Goal: Task Accomplishment & Management: Complete application form

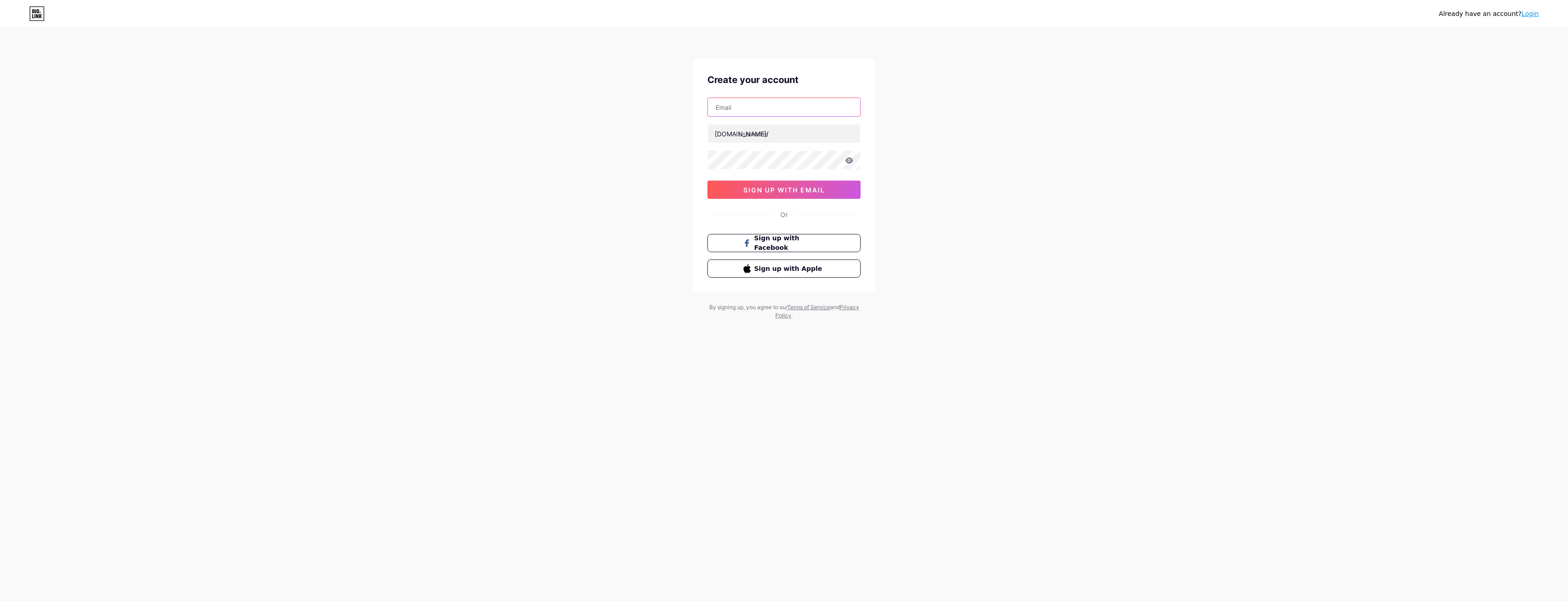
click at [791, 107] on input "text" at bounding box center [784, 107] width 152 height 18
type input "[EMAIL_ADDRESS][DOMAIN_NAME]"
click at [785, 133] on input "text" at bounding box center [784, 133] width 152 height 18
type input "lovehoroscopedaily"
click at [803, 189] on span "sign up with email" at bounding box center [784, 190] width 82 height 8
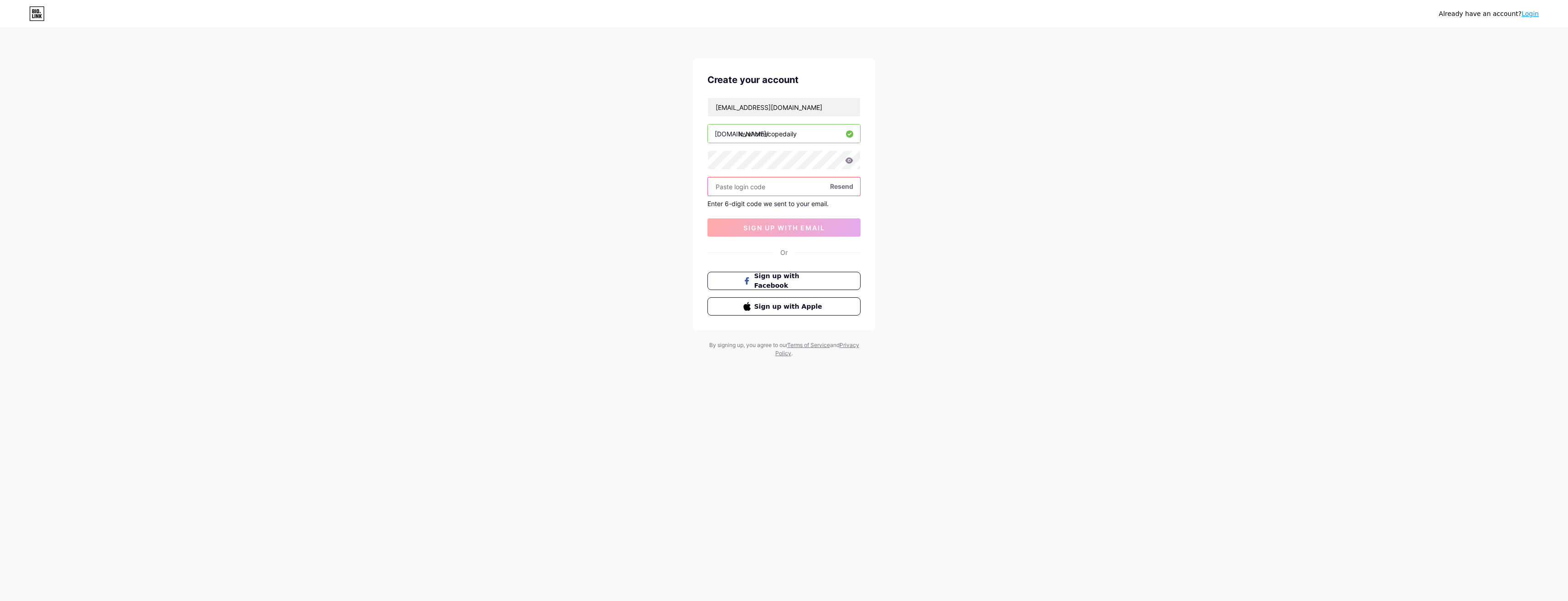
paste input "695992"
type input "695992"
click at [778, 227] on span "sign up with email" at bounding box center [784, 228] width 82 height 8
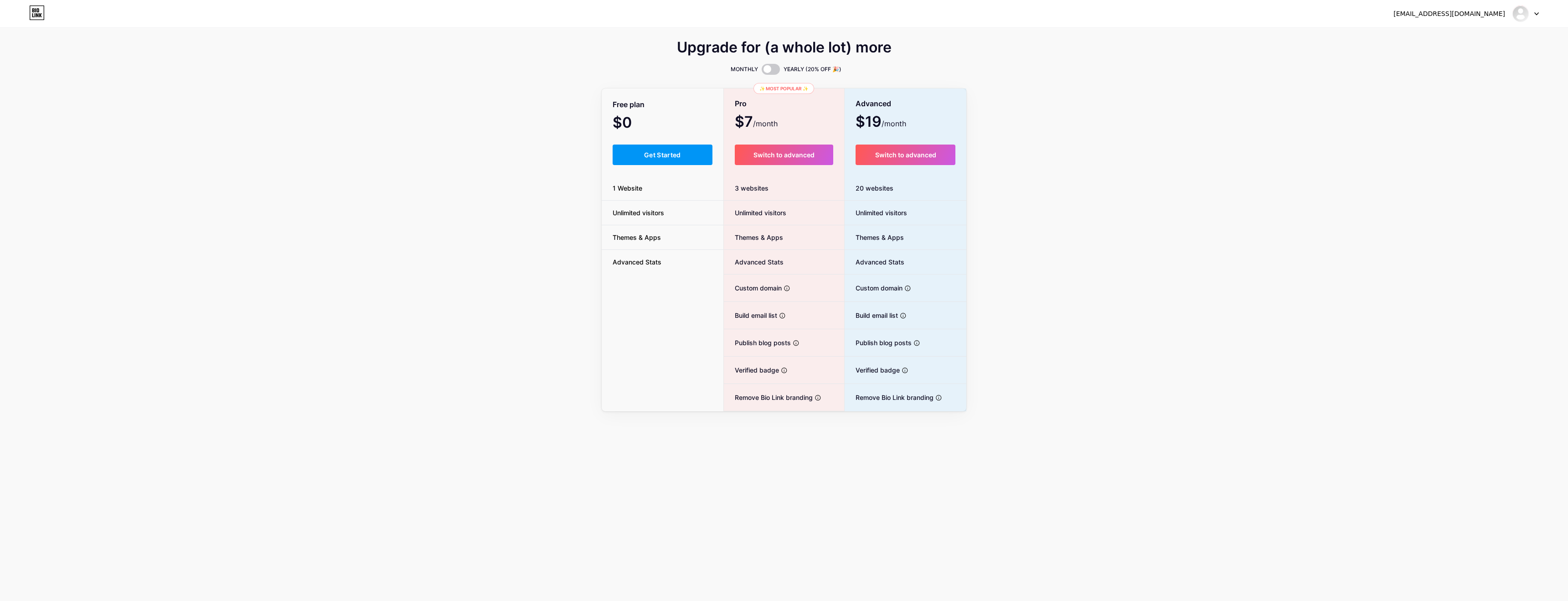
click at [644, 155] on span "Get Started" at bounding box center [662, 155] width 37 height 8
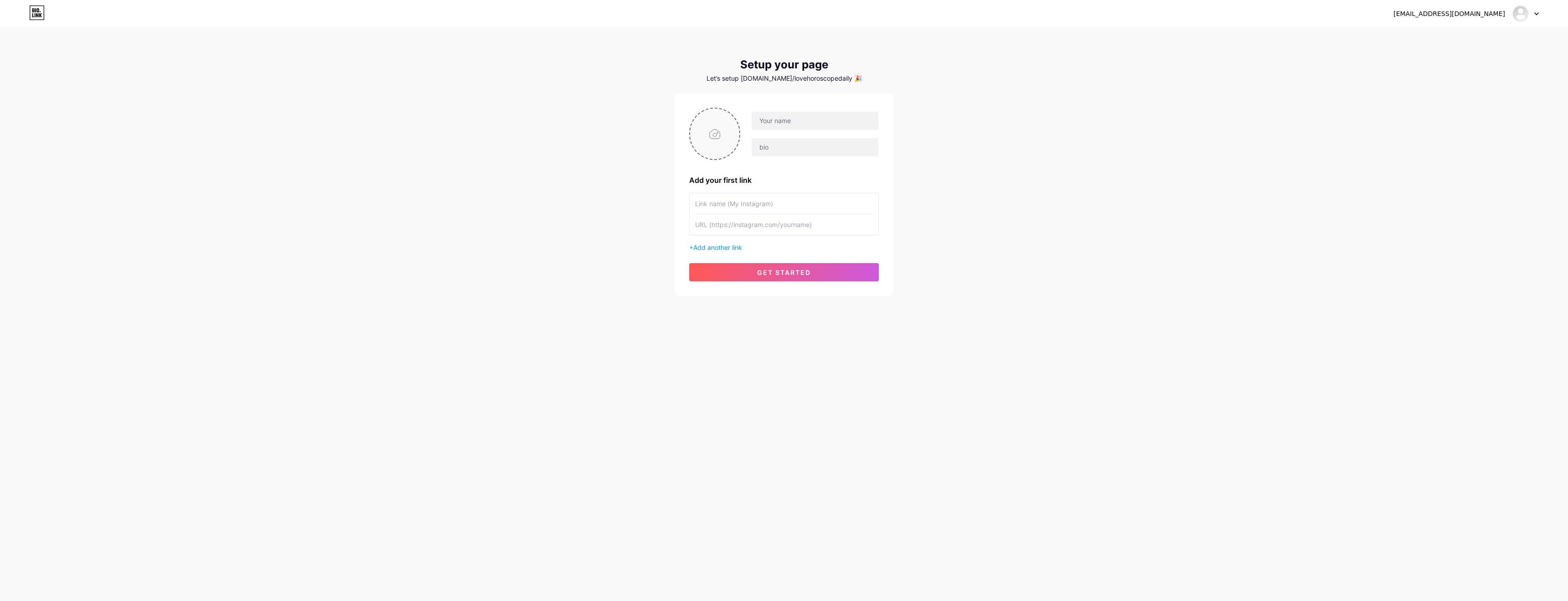
click at [719, 130] on input "file" at bounding box center [715, 133] width 49 height 51
type input "C:\fakepath\Love_Horoscope_Logo 1 copy 5.jpg"
click at [793, 121] on input "text" at bounding box center [815, 121] width 127 height 18
type input "Love Horoscope Daily"
click at [823, 155] on input "text" at bounding box center [815, 147] width 127 height 18
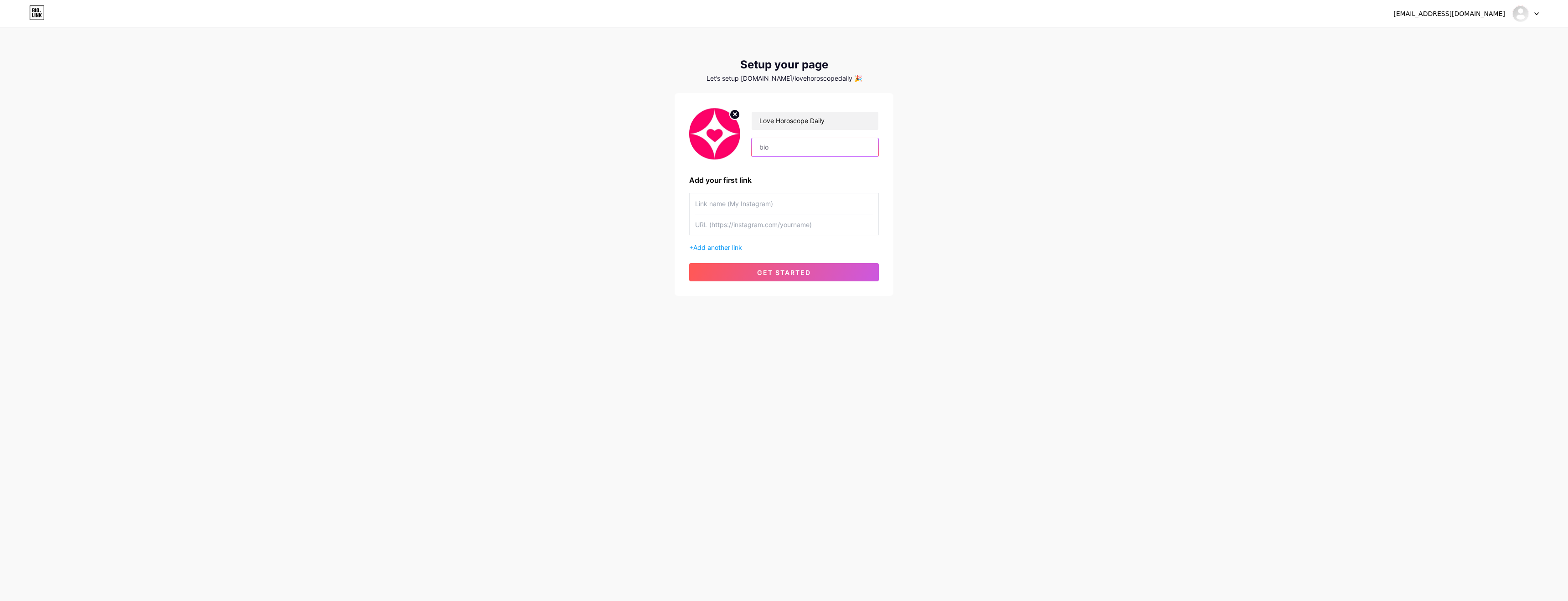
paste input "Love is complicated. We make it feel a little simpler."
type input "Love is complicated. We make it feel a little simpler."
click at [733, 202] on input "text" at bounding box center [784, 204] width 178 height 21
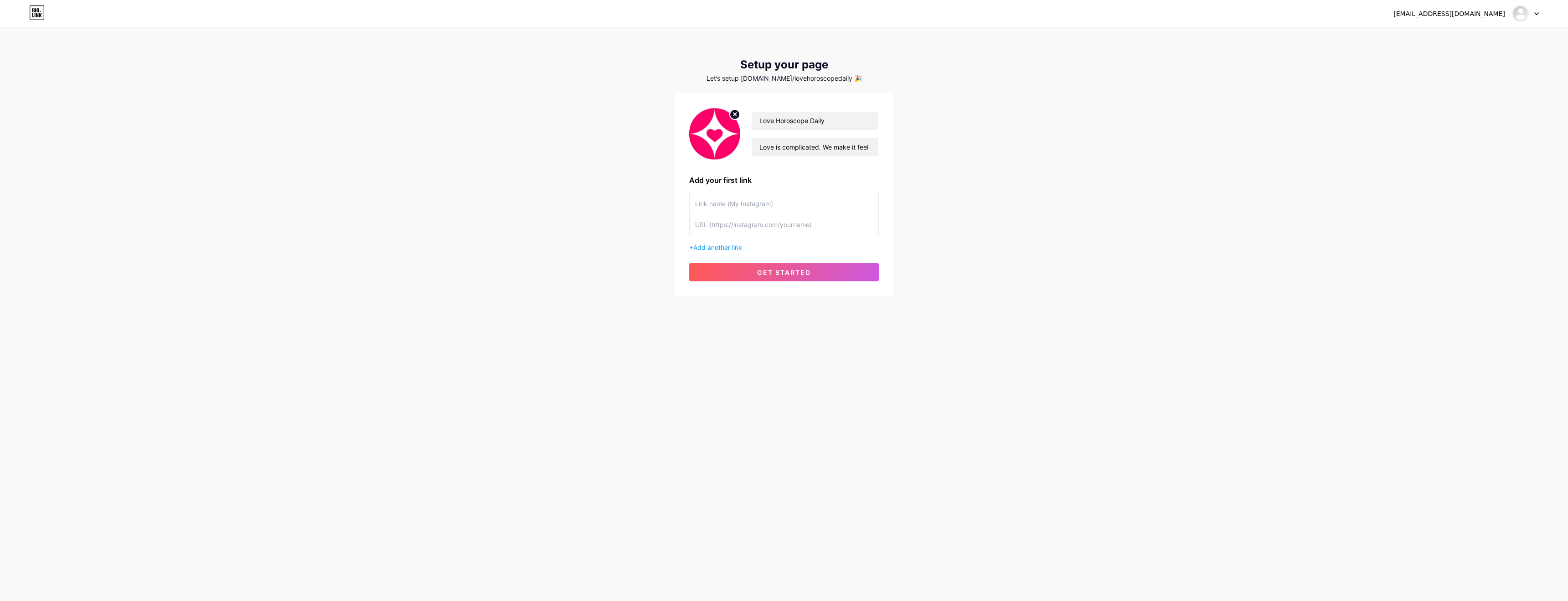
click at [791, 224] on input "text" at bounding box center [784, 225] width 178 height 21
paste input "[URL][DOMAIN_NAME]"
type input "[URL][DOMAIN_NAME]"
click at [723, 209] on input "text" at bounding box center [784, 204] width 178 height 21
type input "Love Horoscope Daily"
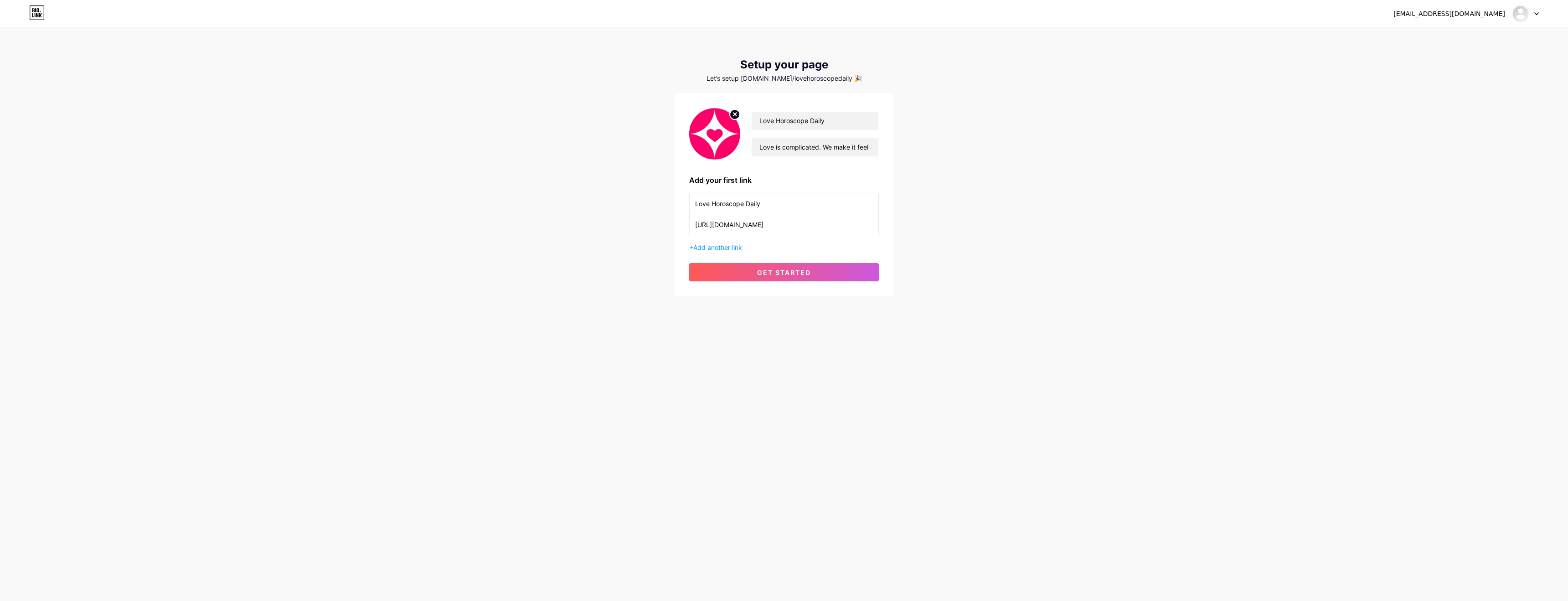
click at [730, 254] on div "Love Horoscope Daily Love is complicated. We make it feel a little simpler. Add…" at bounding box center [784, 194] width 190 height 174
click at [730, 247] on span "Add another link" at bounding box center [718, 247] width 49 height 8
click at [762, 261] on input "text" at bounding box center [784, 253] width 178 height 21
type input "Instagram"
click at [765, 270] on input "text" at bounding box center [784, 275] width 178 height 21
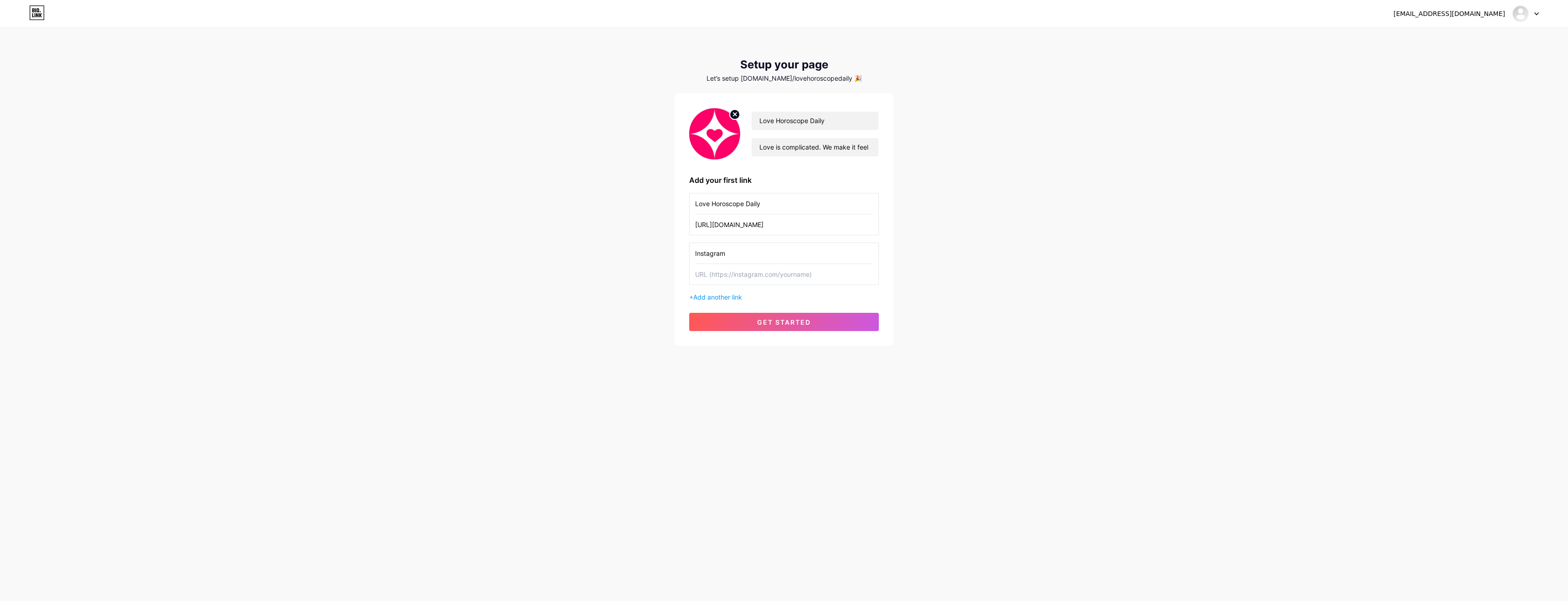
paste input "[URL][DOMAIN_NAME]"
type input "[URL][DOMAIN_NAME]"
click at [725, 294] on span "Add another link" at bounding box center [718, 297] width 49 height 8
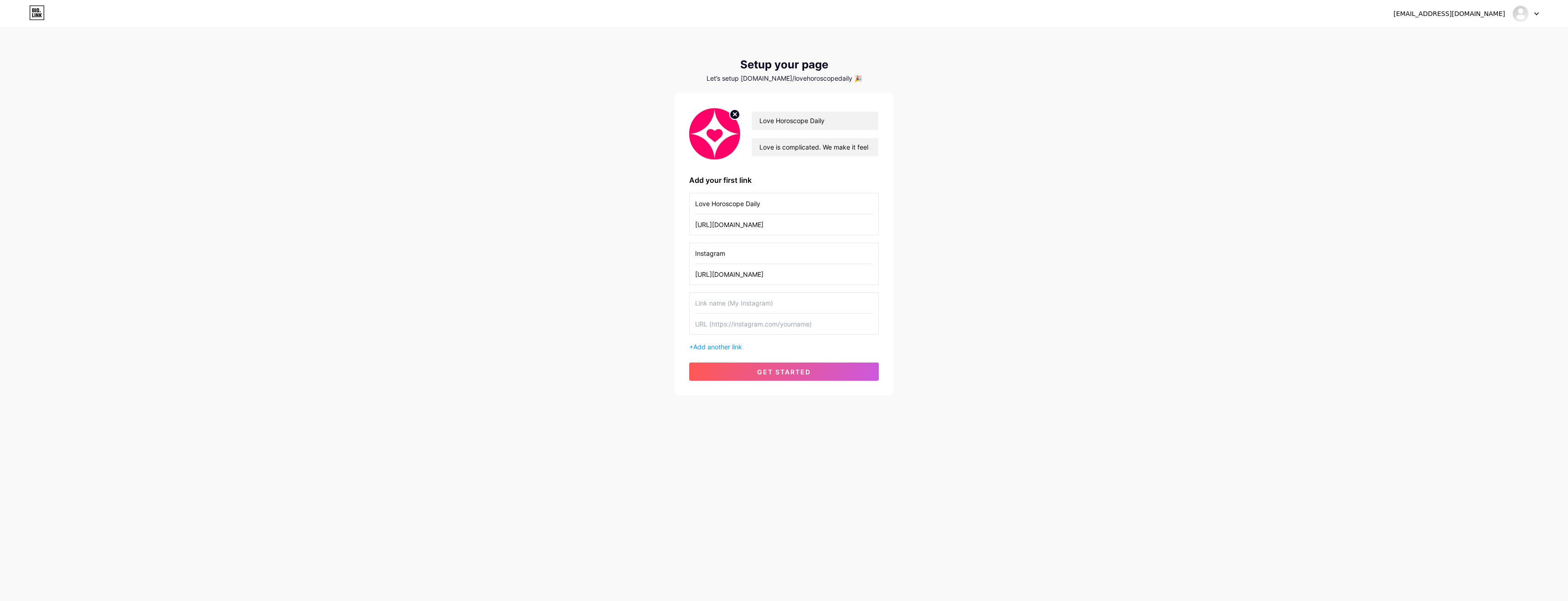
click at [733, 308] on input "text" at bounding box center [784, 303] width 178 height 21
type input "TikTok"
click at [740, 320] on input "text" at bounding box center [784, 324] width 178 height 21
paste input "[URL][DOMAIN_NAME]"
type input "[URL][DOMAIN_NAME]"
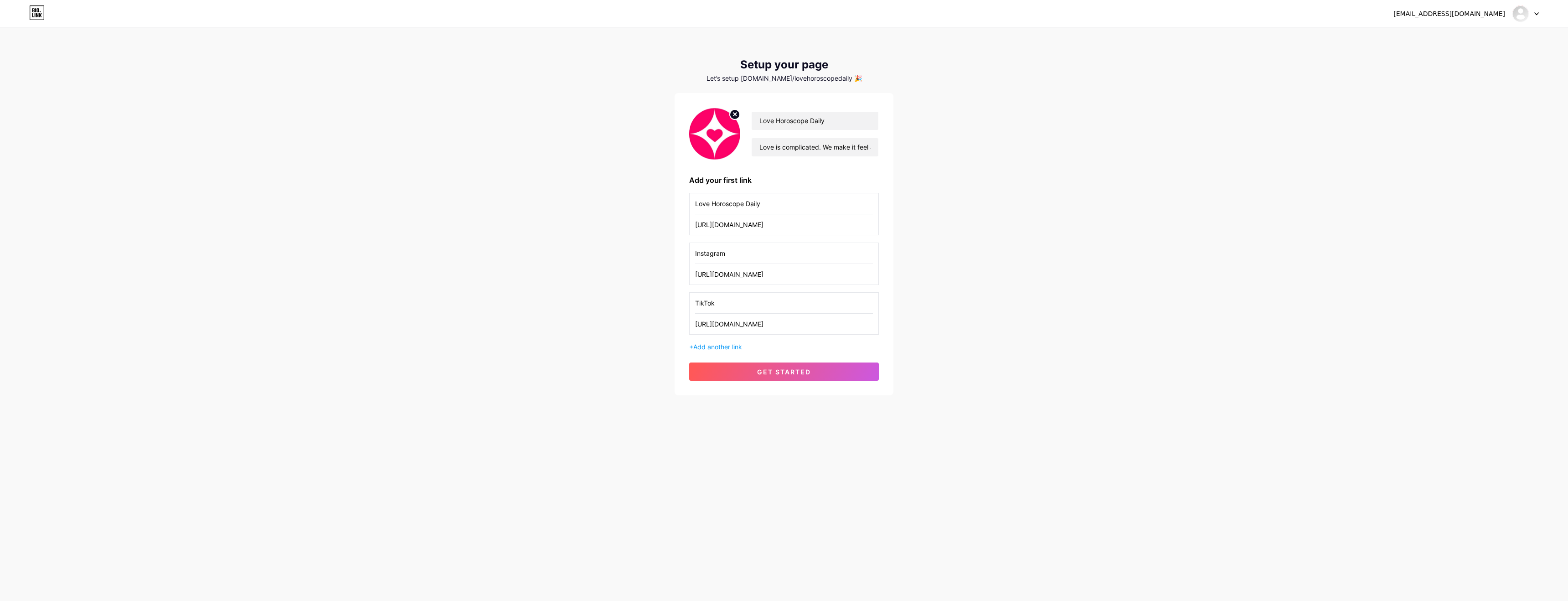
click at [705, 345] on span "Add another link" at bounding box center [718, 346] width 49 height 8
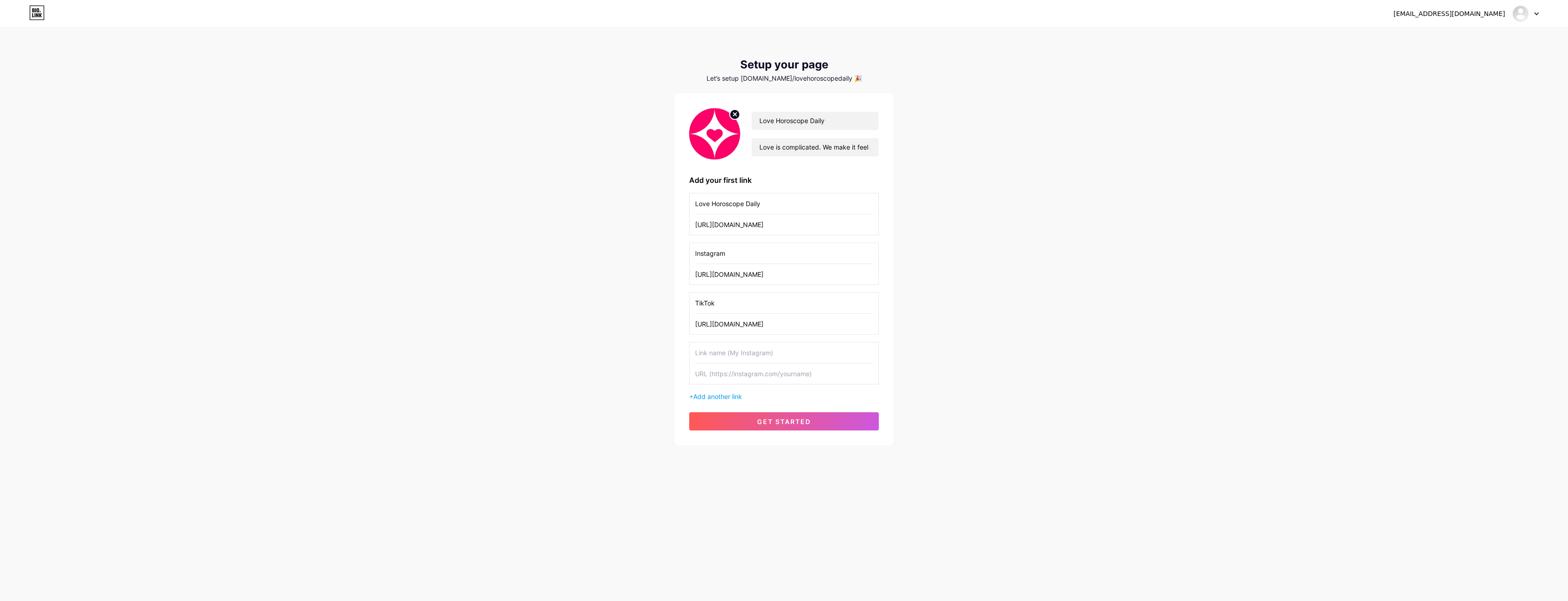
click at [743, 359] on input "text" at bounding box center [784, 353] width 178 height 21
type input "X"
drag, startPoint x: 746, startPoint y: 369, endPoint x: 738, endPoint y: 366, distance: 8.5
click at [746, 369] on input "text" at bounding box center [784, 374] width 178 height 21
paste input "[URL][DOMAIN_NAME]"
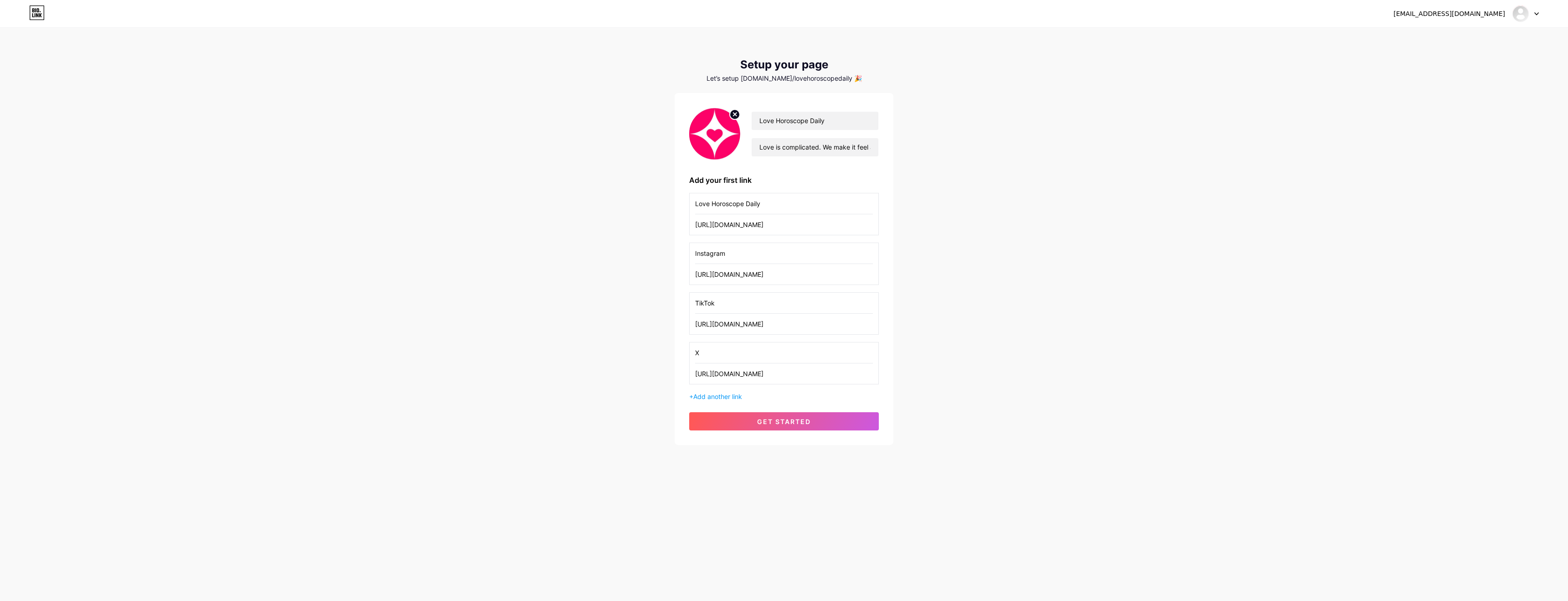
type input "[URL][DOMAIN_NAME]"
click at [786, 426] on button "get started" at bounding box center [784, 421] width 190 height 18
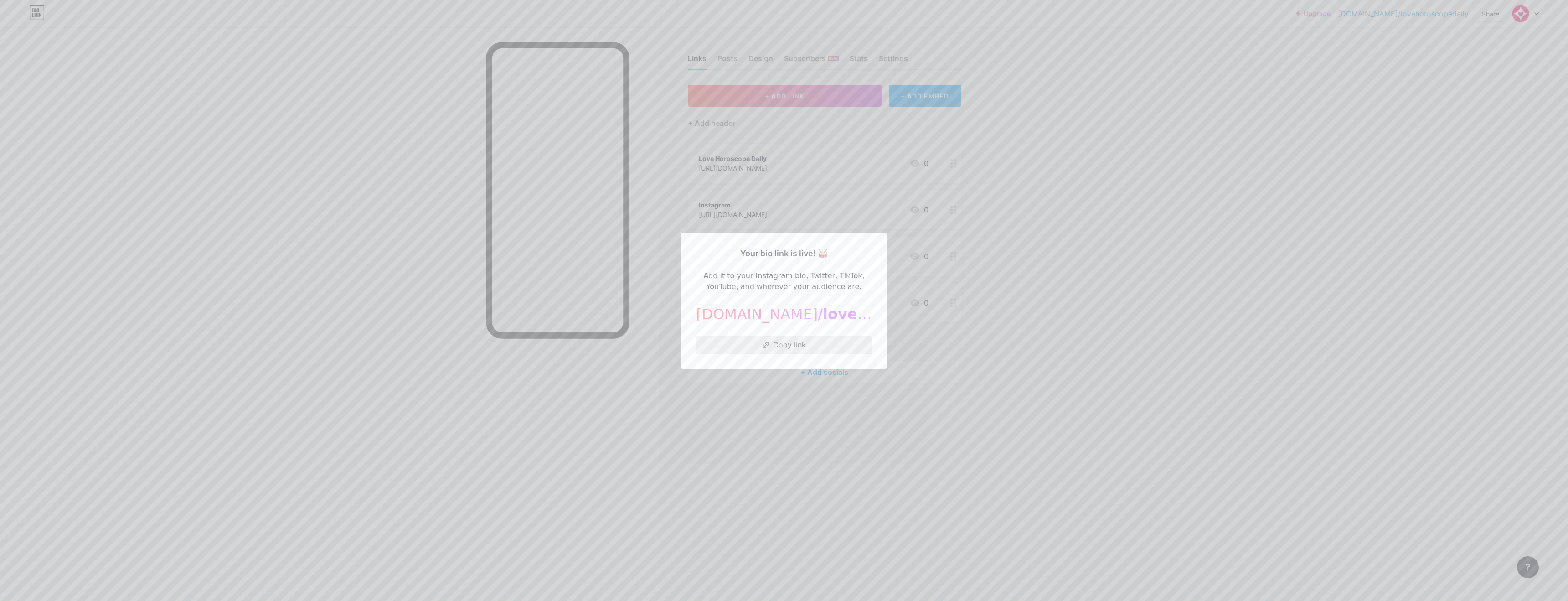
click at [780, 342] on button "Copy link" at bounding box center [783, 345] width 176 height 18
click at [1155, 239] on div at bounding box center [784, 300] width 1568 height 601
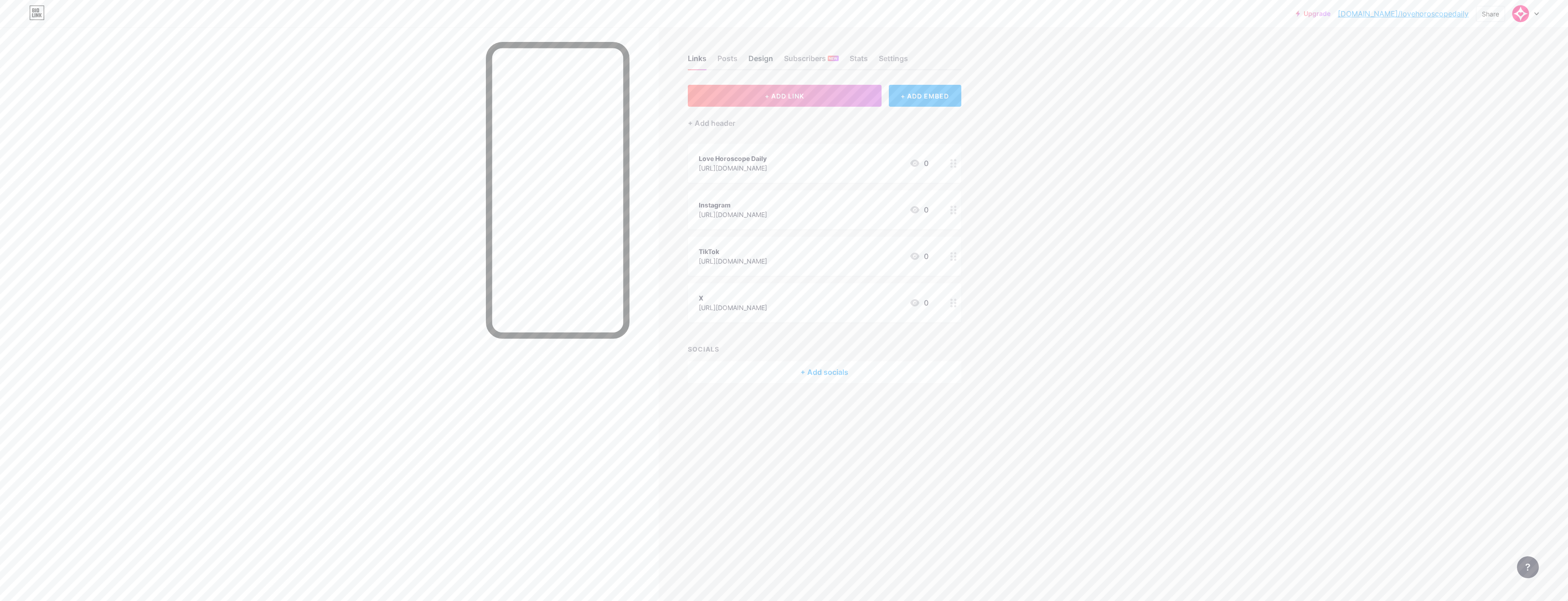
click at [763, 58] on div "Design" at bounding box center [761, 61] width 24 height 16
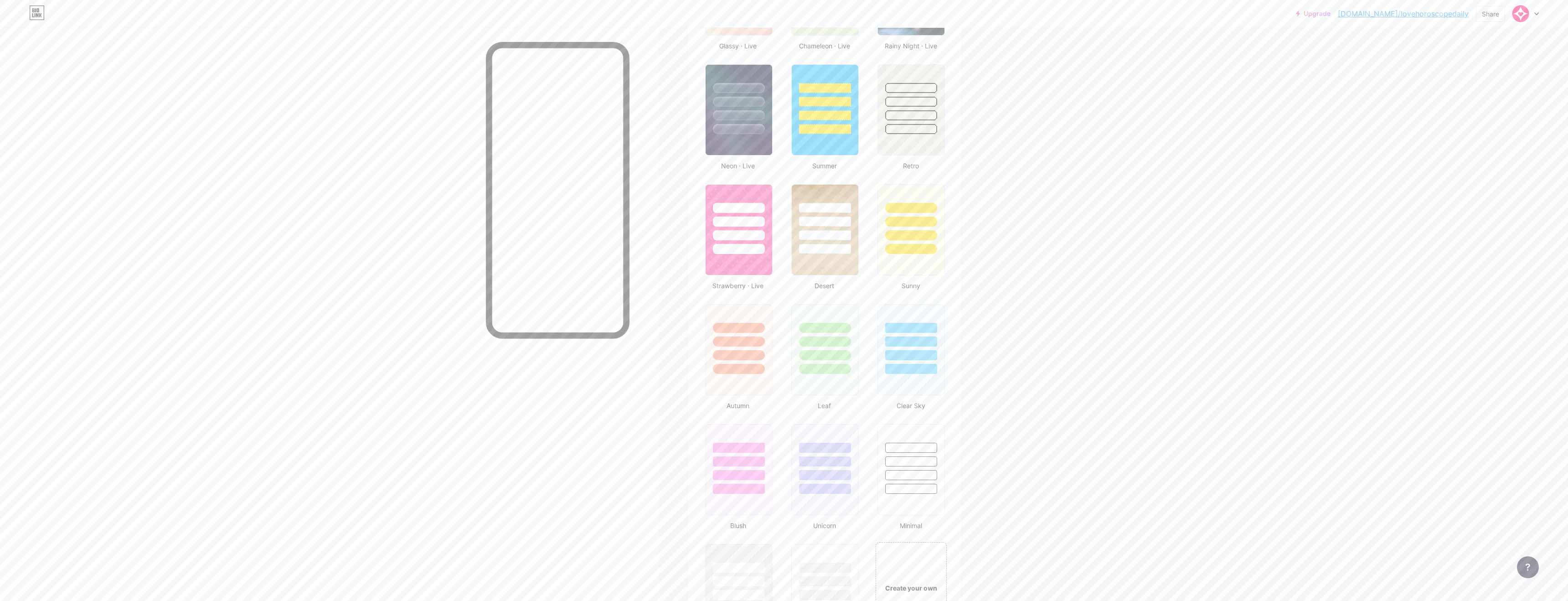
scroll to position [608, 0]
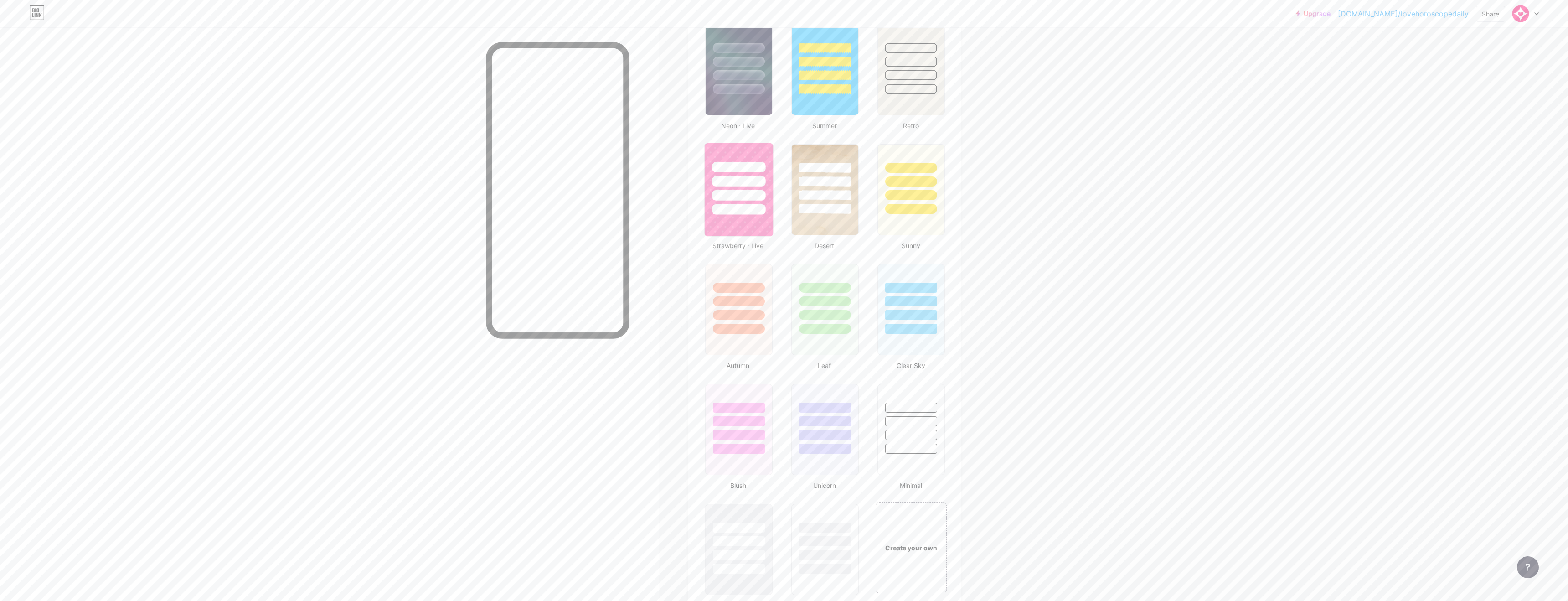
click at [760, 203] on div at bounding box center [739, 179] width 68 height 72
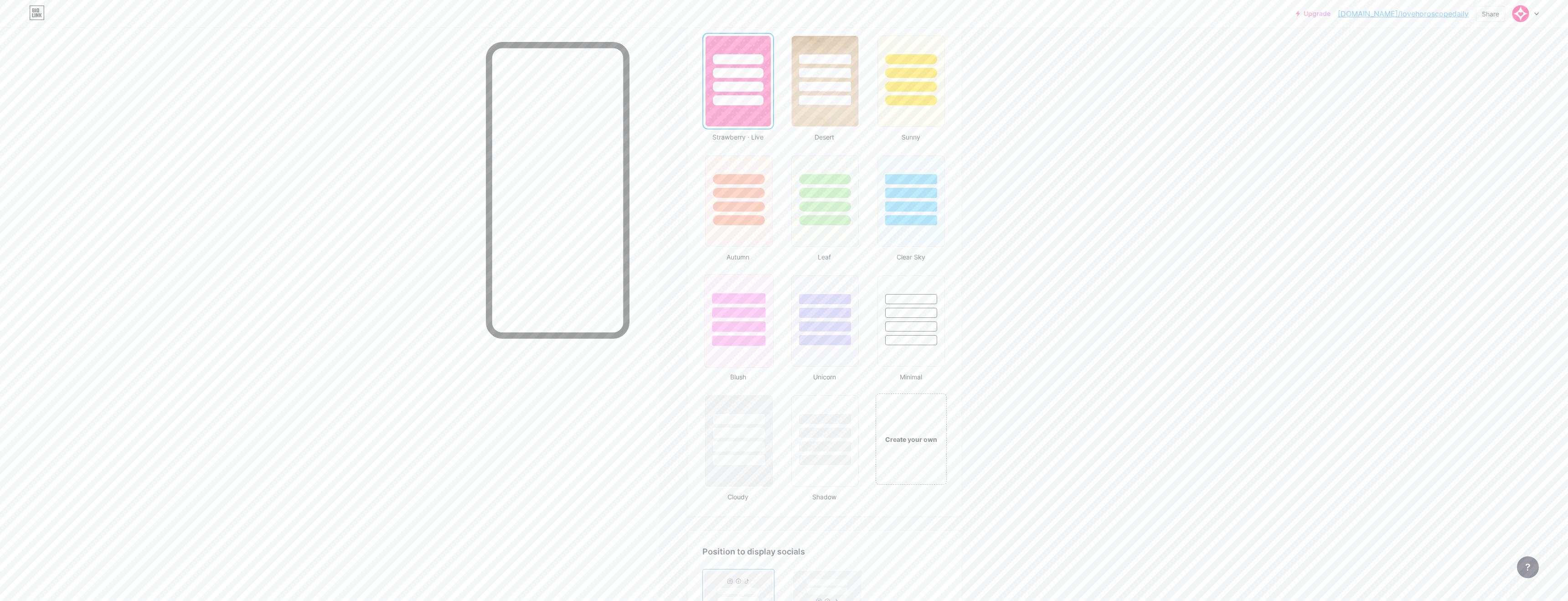
scroll to position [720, 0]
click at [751, 319] on div at bounding box center [739, 323] width 54 height 10
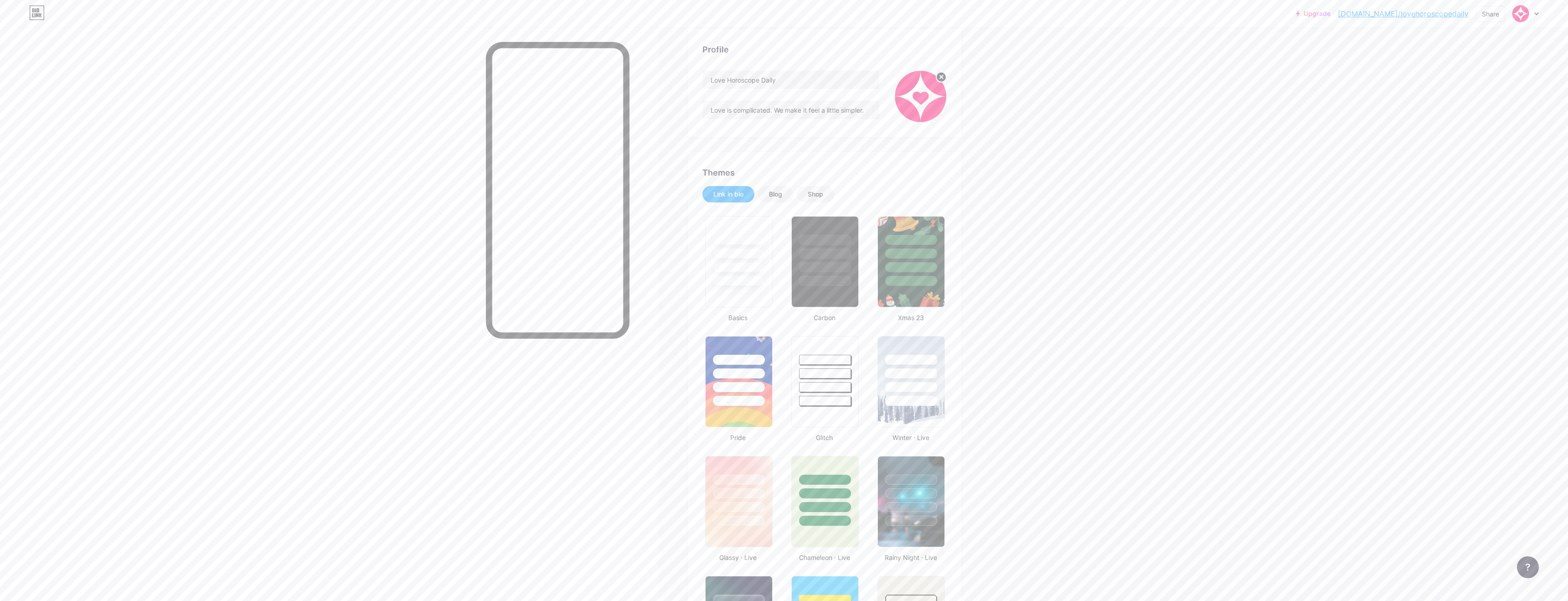
scroll to position [0, 0]
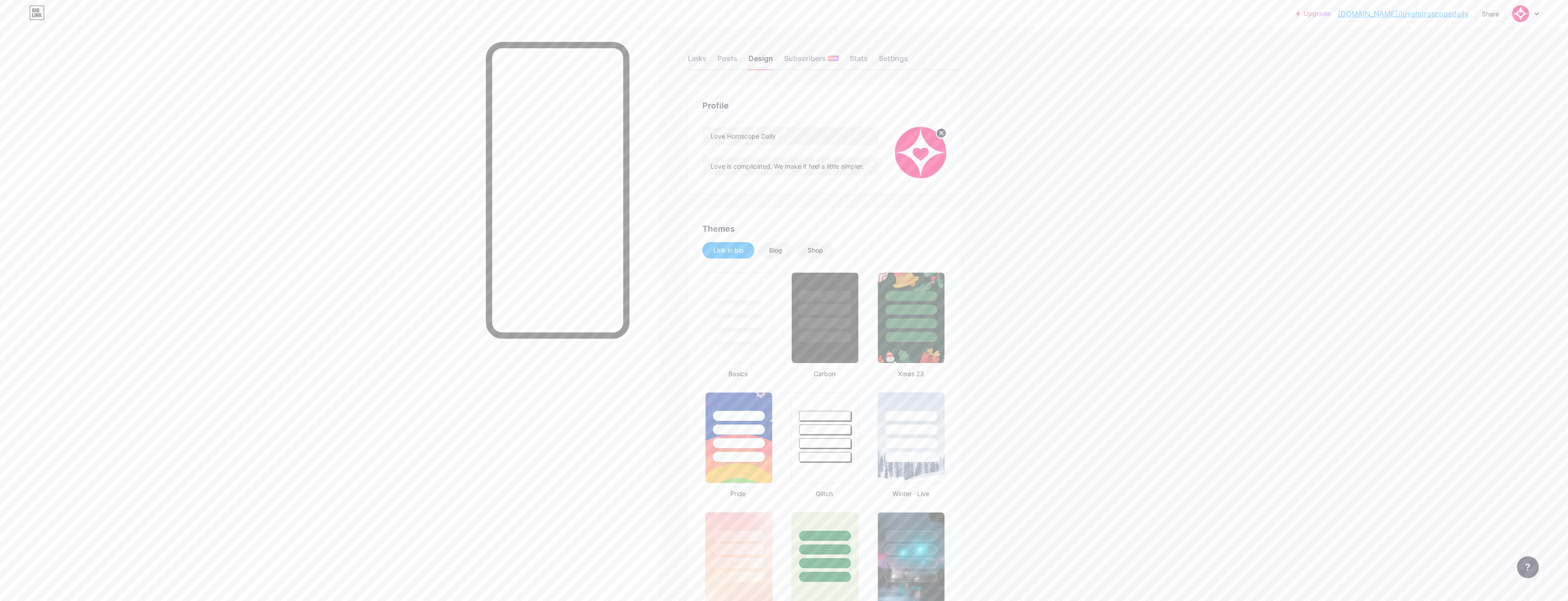
click at [1415, 17] on link "[DOMAIN_NAME]/lovehoroscopedaily" at bounding box center [1403, 13] width 131 height 11
